Goal: Information Seeking & Learning: Learn about a topic

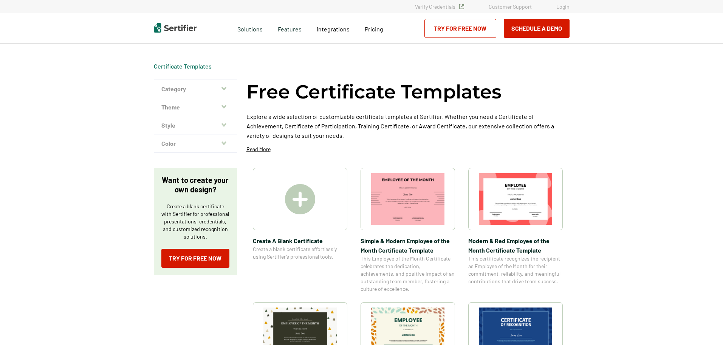
click at [307, 214] on img at bounding box center [300, 199] width 30 height 30
click at [225, 87] on icon "button" at bounding box center [224, 88] width 5 height 6
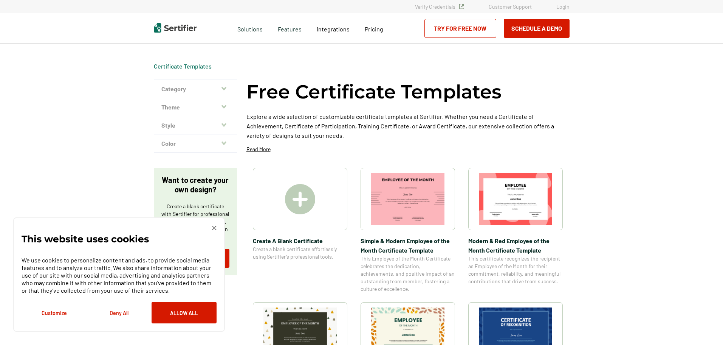
click at [201, 92] on button "Category" at bounding box center [195, 89] width 83 height 18
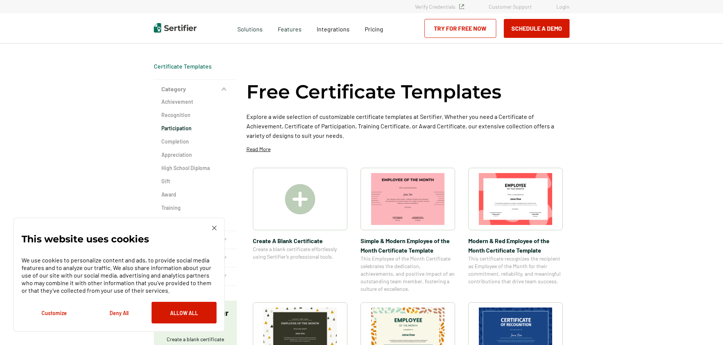
click at [189, 129] on h2 "Participation" at bounding box center [195, 128] width 68 height 8
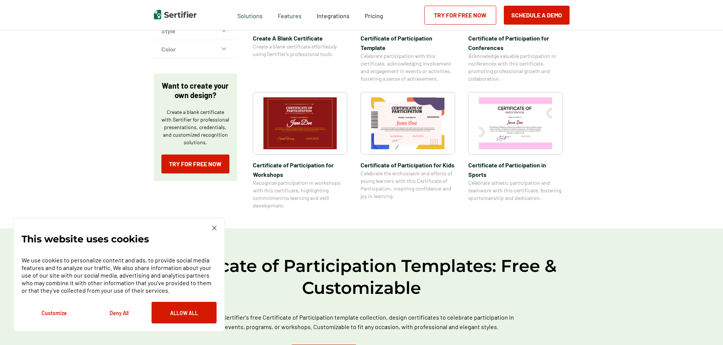
scroll to position [151, 0]
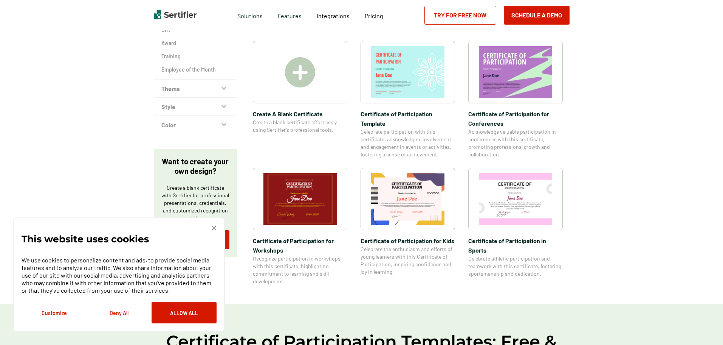
click at [229, 104] on button "Style" at bounding box center [195, 107] width 83 height 18
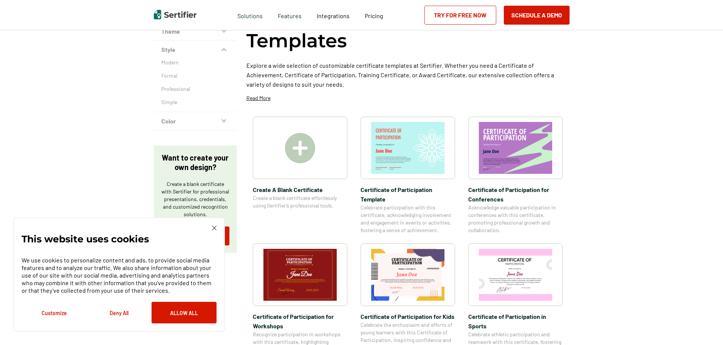
scroll to position [0, 0]
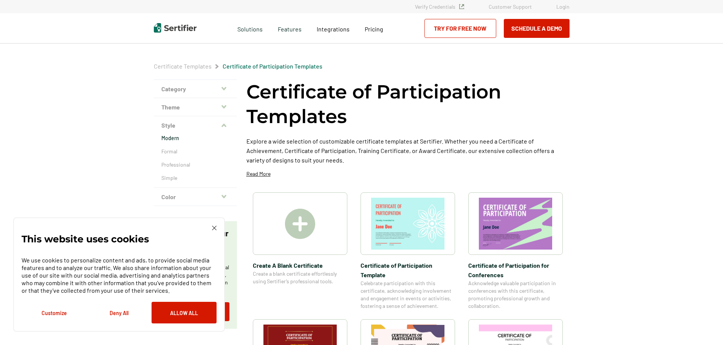
click at [197, 138] on p "Modern" at bounding box center [195, 138] width 68 height 8
